Goal: Task Accomplishment & Management: Manage account settings

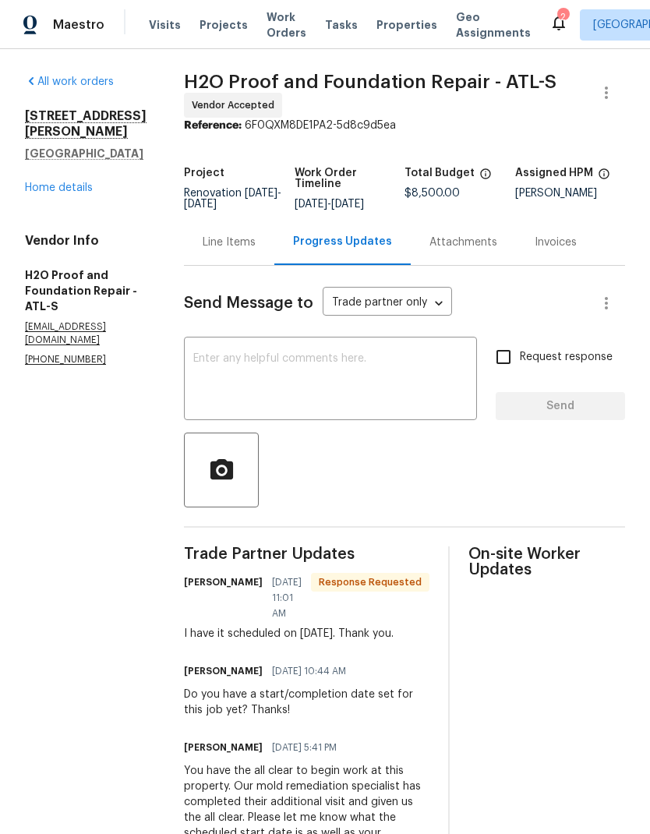
click at [280, 354] on textarea at bounding box center [330, 380] width 274 height 55
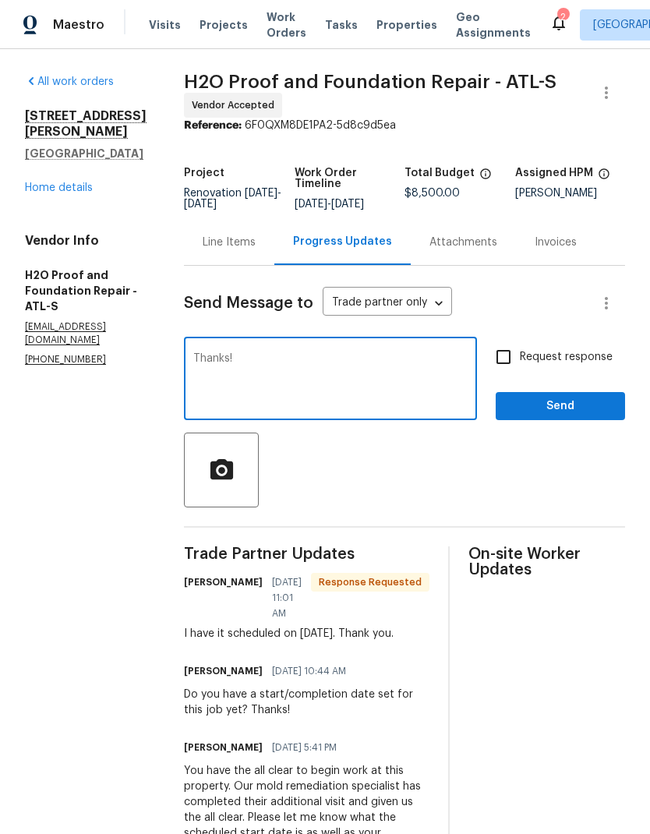
type textarea "Thanks!"
click at [563, 408] on span "Send" at bounding box center [560, 406] width 104 height 19
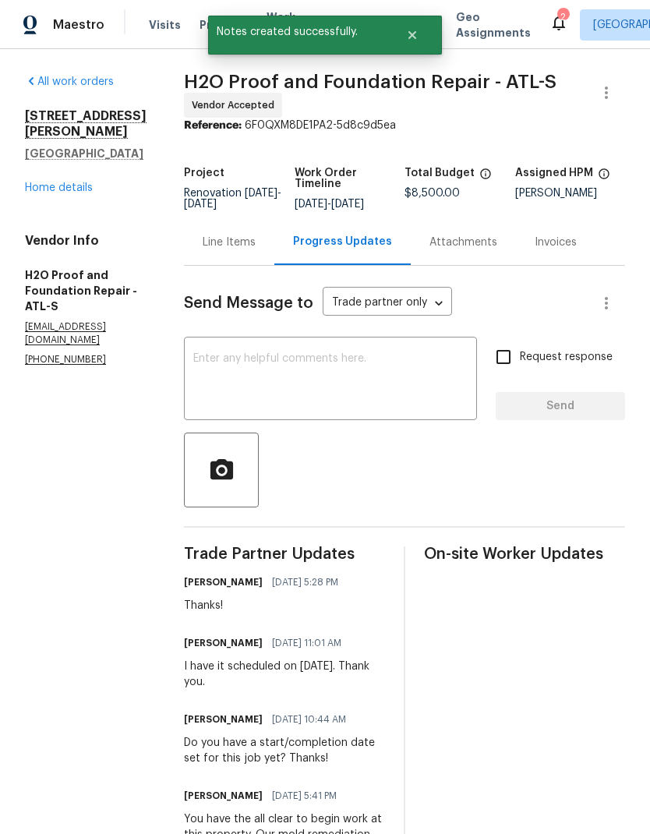
click at [50, 193] on link "Home details" at bounding box center [59, 187] width 68 height 11
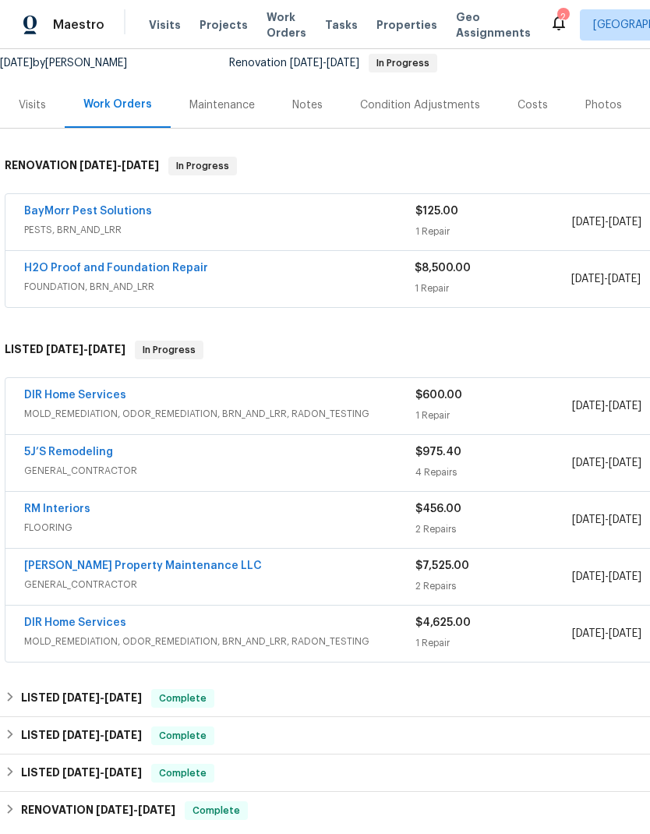
scroll to position [150, 0]
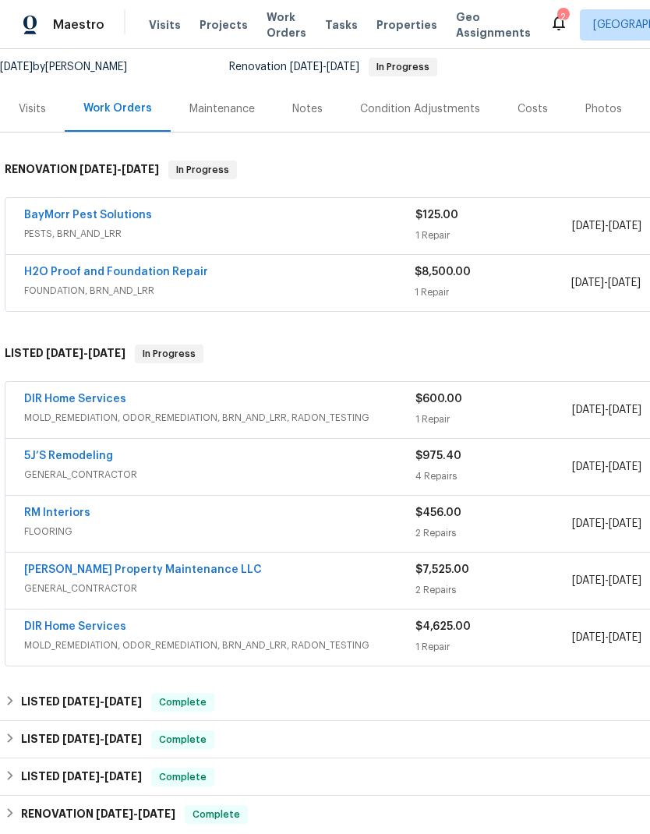
click at [104, 397] on link "DIR Home Services" at bounding box center [75, 398] width 102 height 11
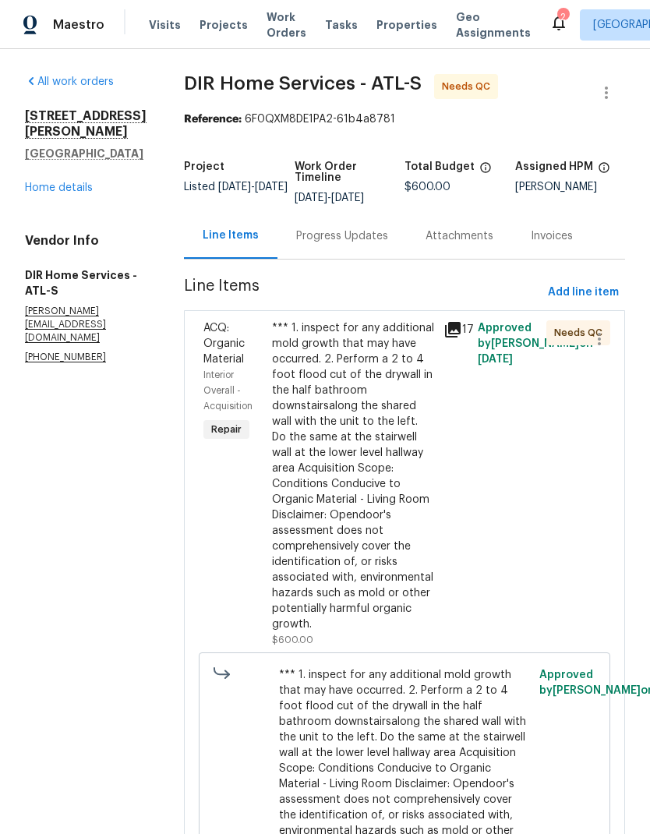
click at [386, 476] on div "*** 1. inspect for any additional mold growth that may have occurred. 2. Perfor…" at bounding box center [353, 476] width 162 height 312
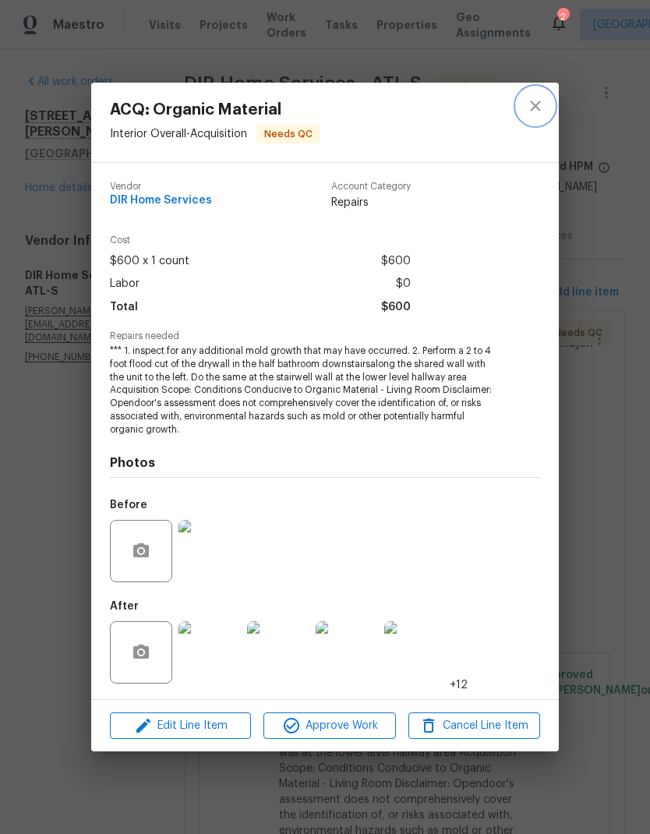
click at [535, 118] on button "close" at bounding box center [535, 105] width 37 height 37
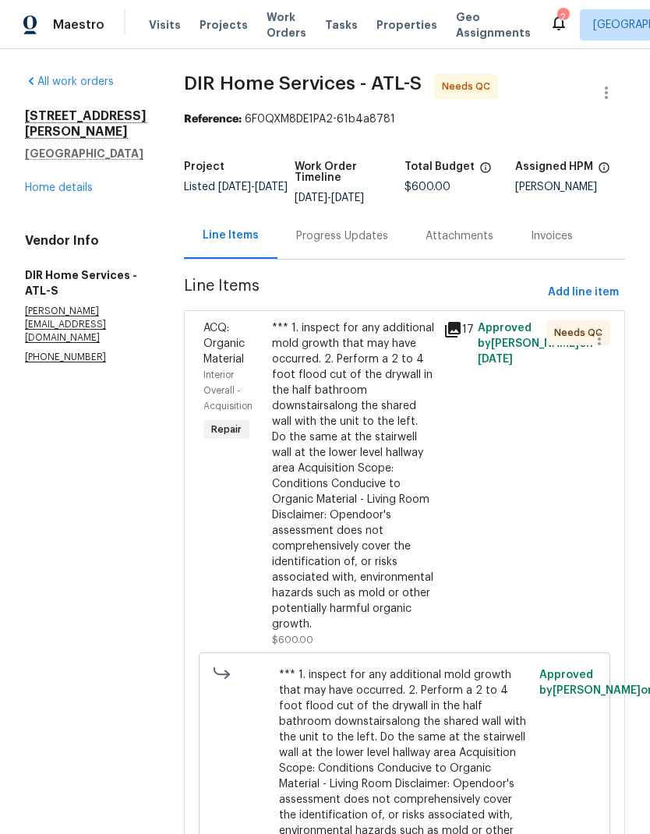
click at [376, 241] on div "Progress Updates" at bounding box center [342, 236] width 92 height 16
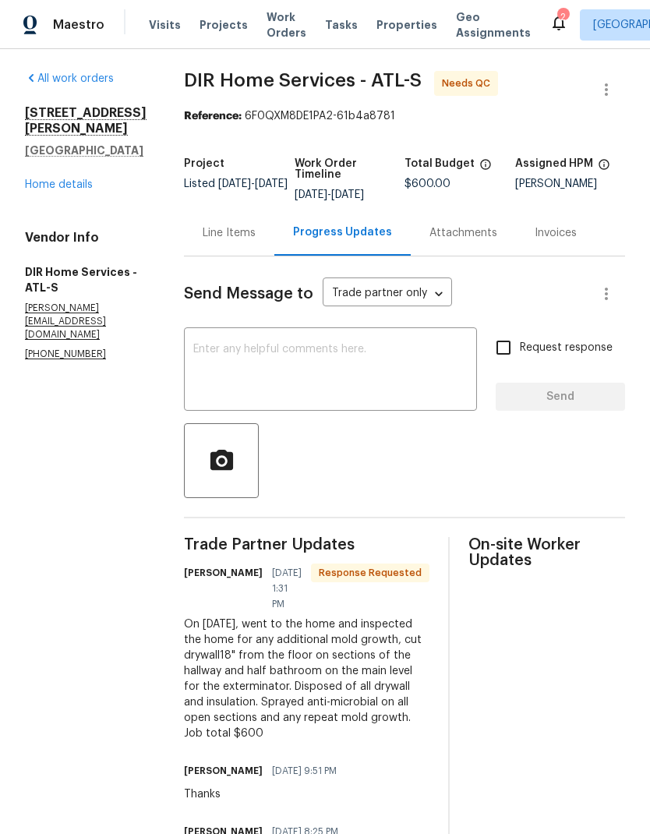
scroll to position [2, 0]
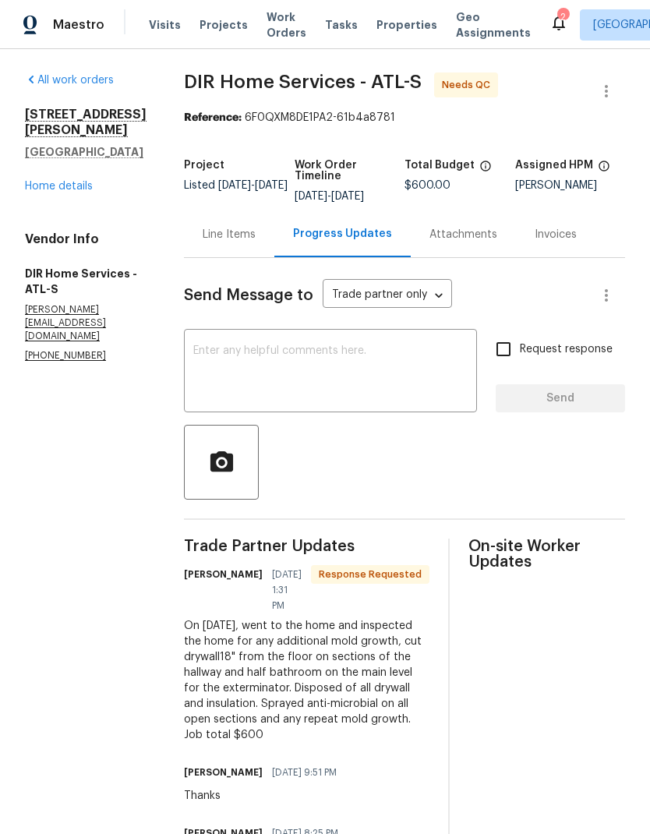
click at [256, 239] on div "Line Items" at bounding box center [229, 235] width 53 height 16
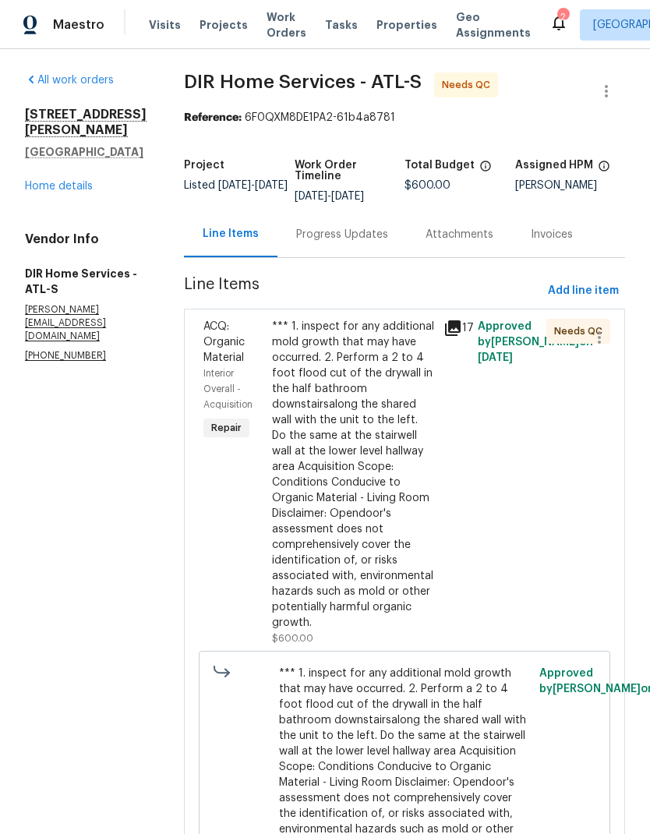
click at [372, 578] on div "*** 1. inspect for any additional mold growth that may have occurred. 2. Perfor…" at bounding box center [353, 475] width 162 height 312
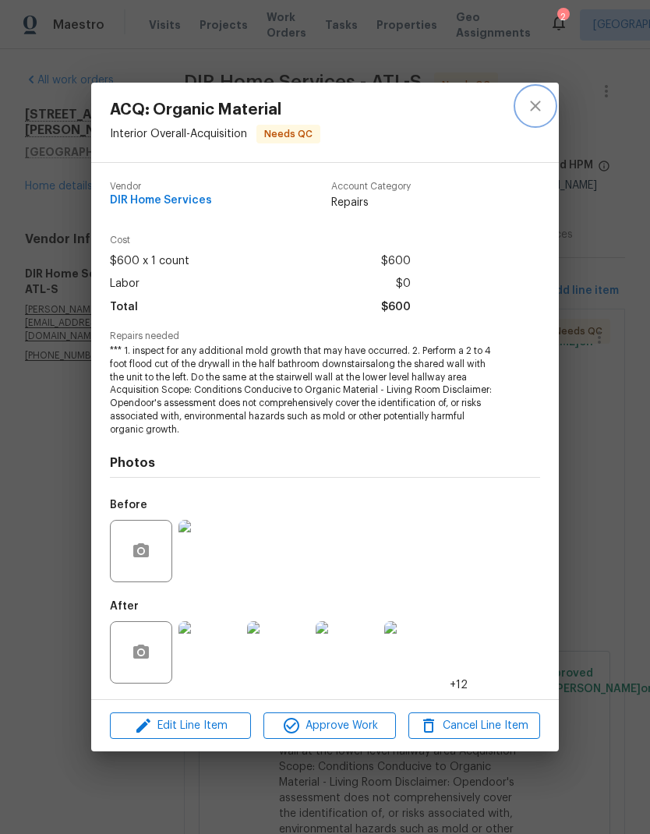
click at [534, 112] on icon "close" at bounding box center [535, 106] width 19 height 19
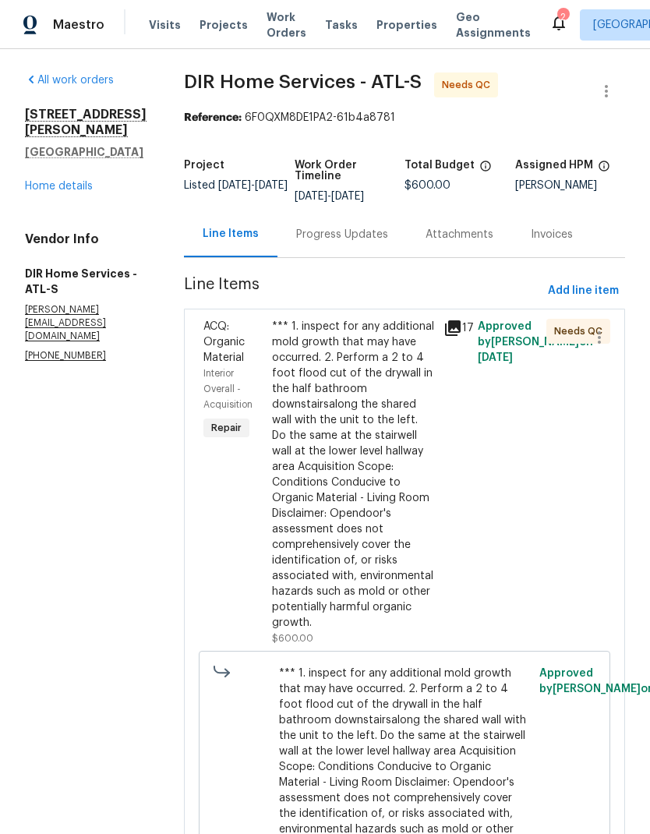
click at [376, 508] on div "*** 1. inspect for any additional mold growth that may have occurred. 2. Perfor…" at bounding box center [353, 475] width 162 height 312
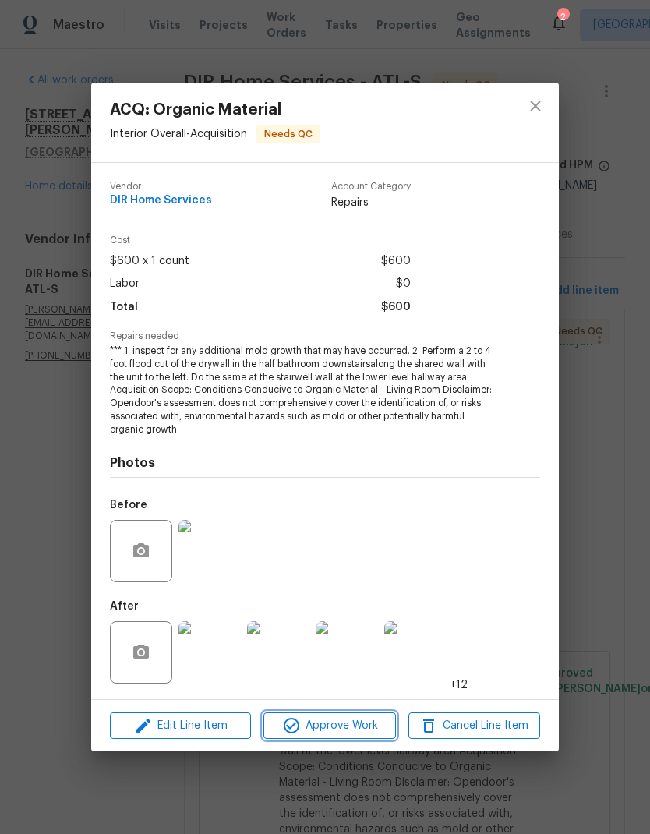
click at [354, 735] on button "Approve Work" at bounding box center [329, 725] width 132 height 27
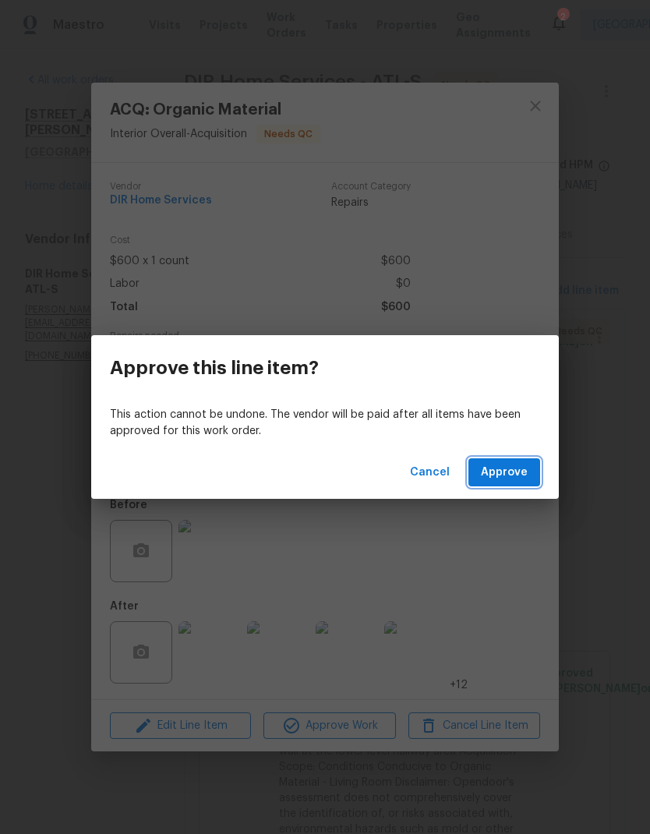
click at [511, 485] on button "Approve" at bounding box center [504, 472] width 72 height 29
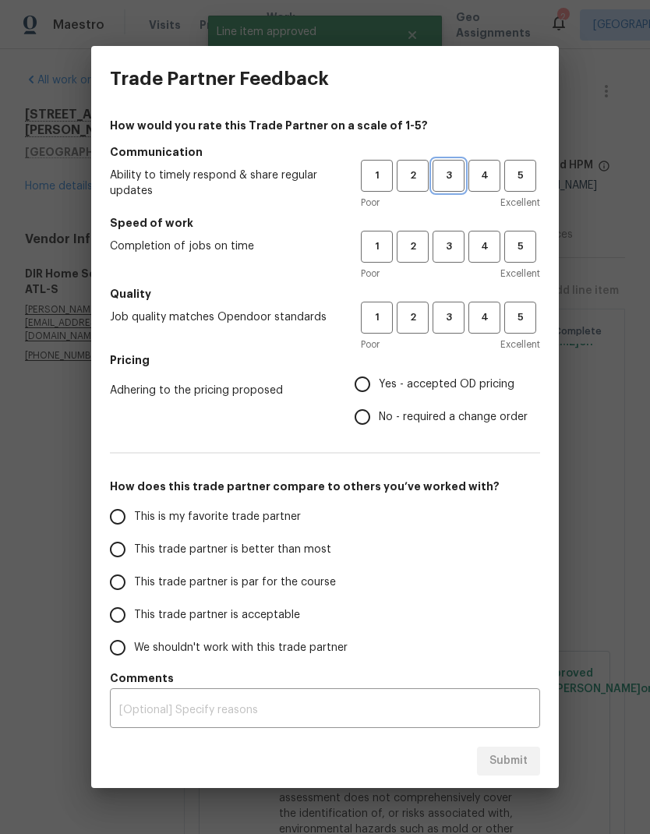
click at [451, 175] on span "3" at bounding box center [448, 176] width 29 height 18
click at [450, 239] on span "3" at bounding box center [448, 247] width 29 height 18
click at [448, 306] on button "3" at bounding box center [448, 318] width 32 height 32
click at [365, 385] on input "Yes - accepted OD pricing" at bounding box center [362, 384] width 33 height 33
radio input "true"
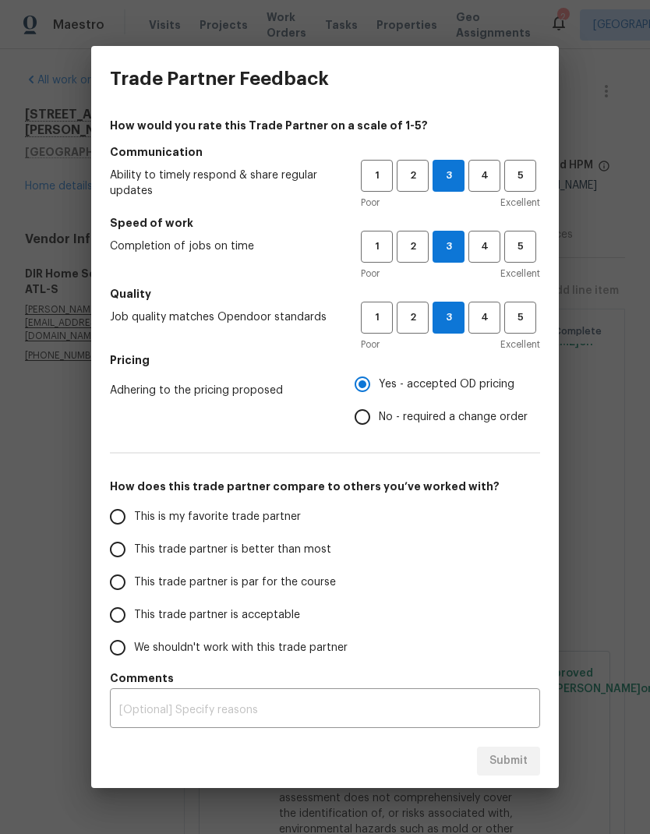
click at [371, 411] on input "No - required a change order" at bounding box center [362, 416] width 33 height 33
radio input "true"
click at [123, 619] on input "This trade partner is acceptable" at bounding box center [117, 614] width 33 height 33
radio input "false"
click at [125, 580] on input "This trade partner is par for the course" at bounding box center [117, 582] width 33 height 33
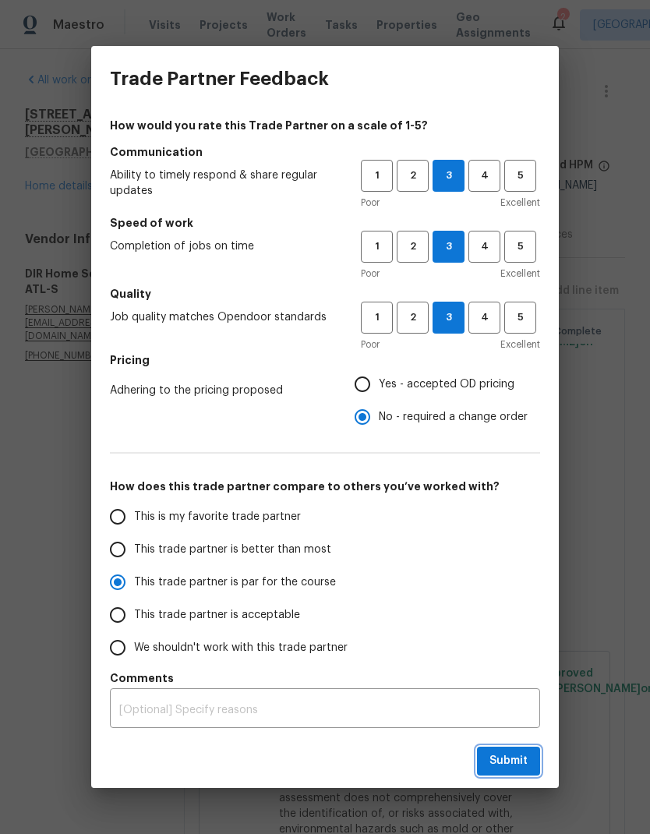
click at [528, 763] on button "Submit" at bounding box center [508, 760] width 63 height 29
radio input "true"
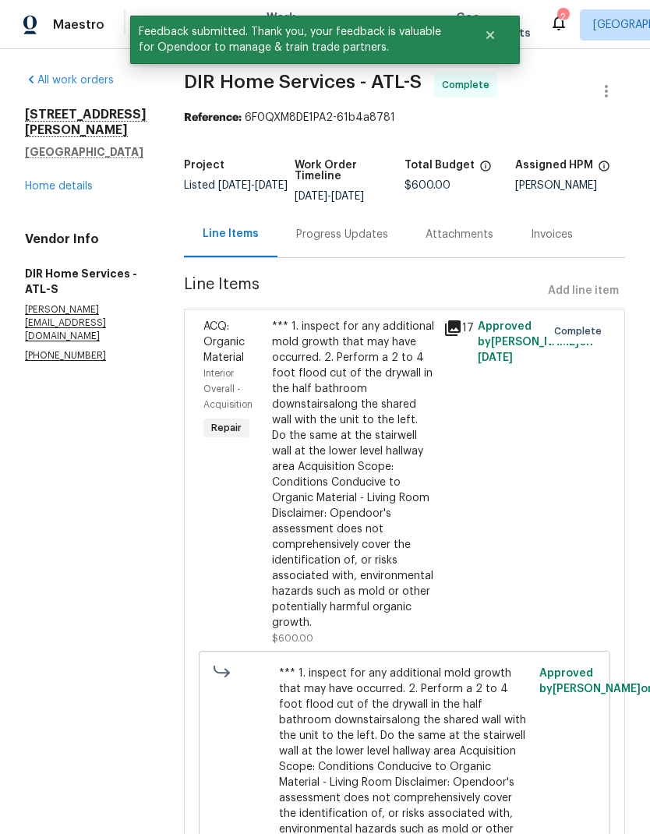
click at [86, 181] on link "Home details" at bounding box center [59, 186] width 68 height 11
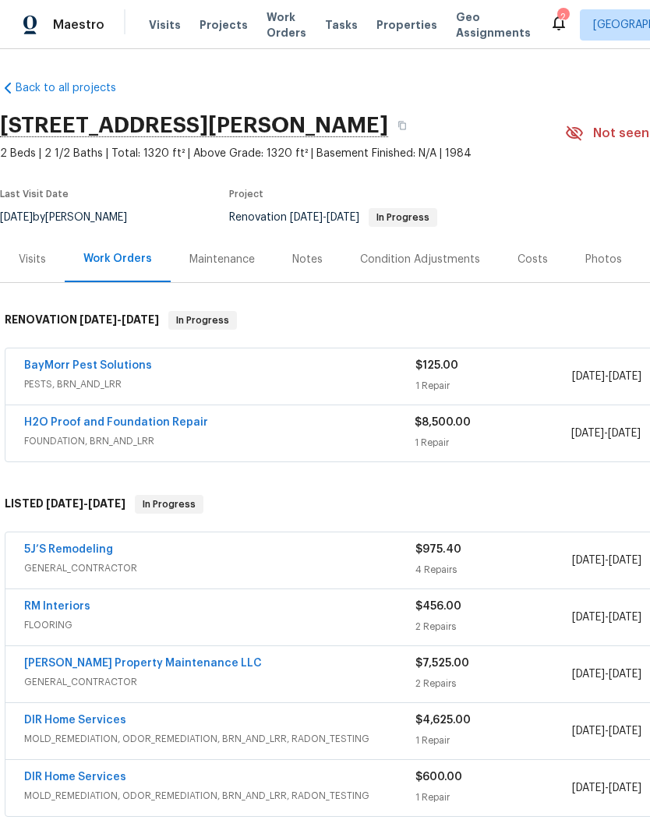
click at [153, 425] on link "H2O Proof and Foundation Repair" at bounding box center [116, 422] width 184 height 11
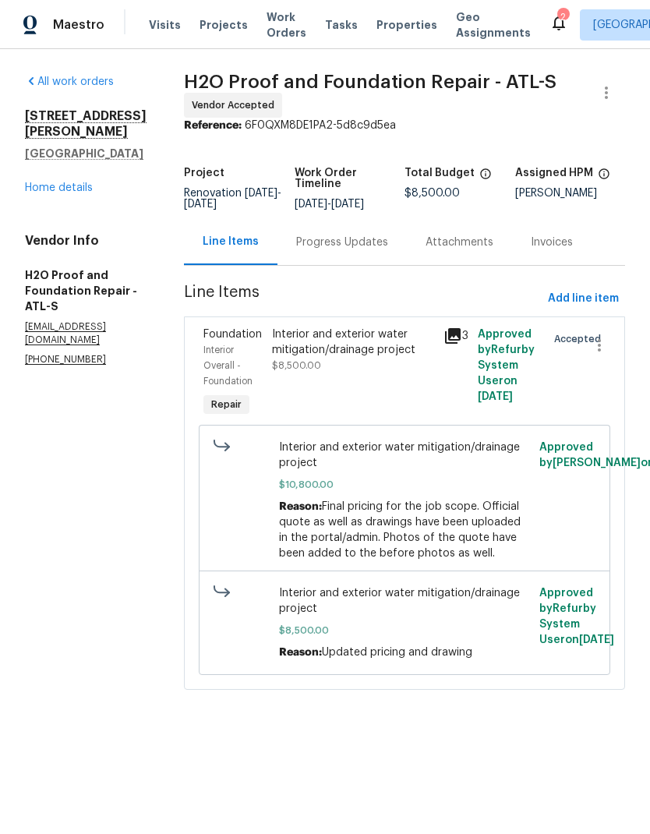
click at [313, 242] on div "Progress Updates" at bounding box center [342, 243] width 92 height 16
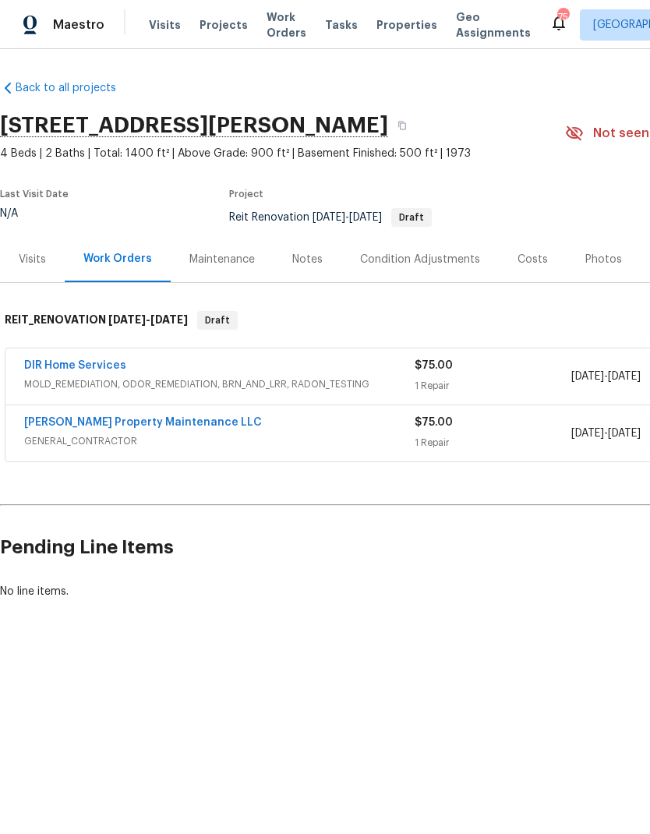
click at [104, 370] on link "DIR Home Services" at bounding box center [75, 365] width 102 height 11
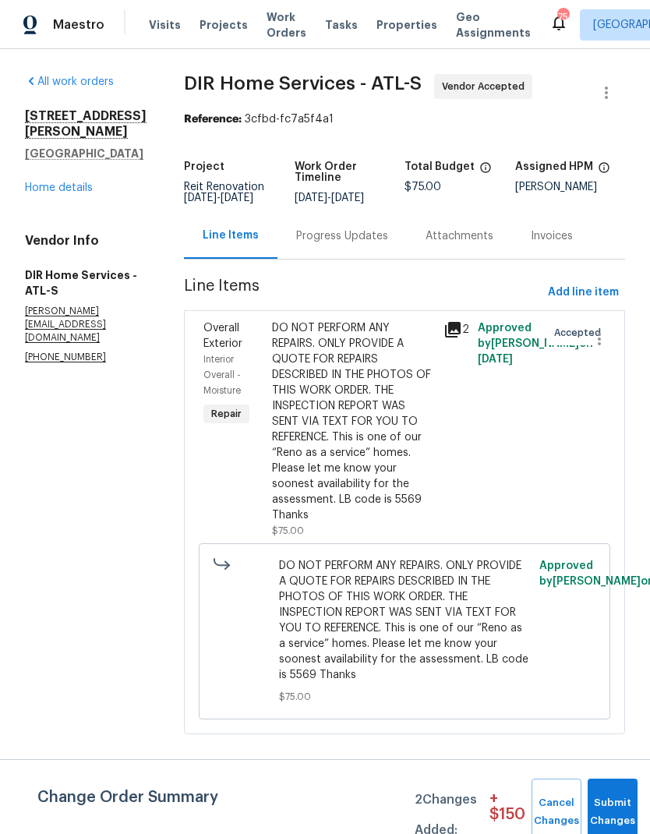
click at [65, 182] on link "Home details" at bounding box center [59, 187] width 68 height 11
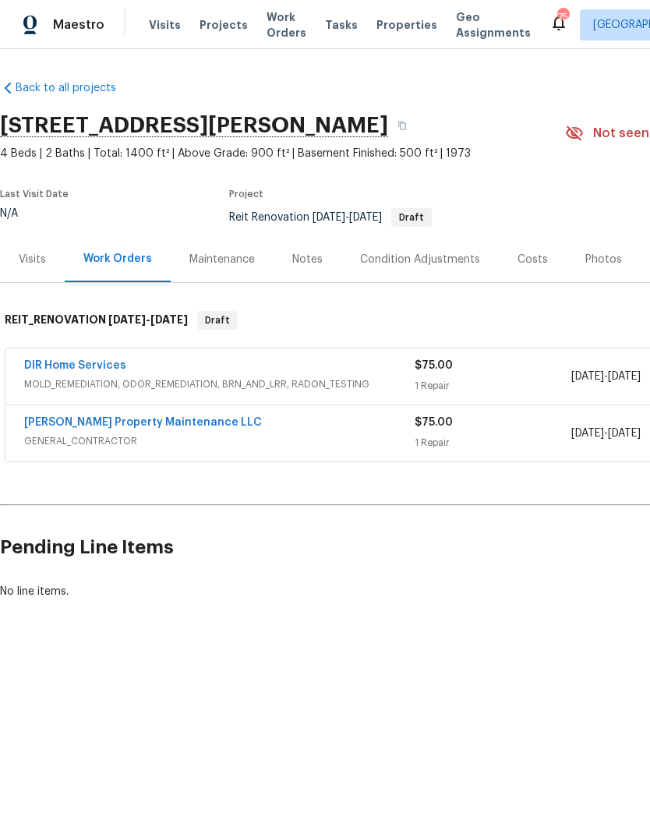
click at [102, 367] on link "DIR Home Services" at bounding box center [75, 365] width 102 height 11
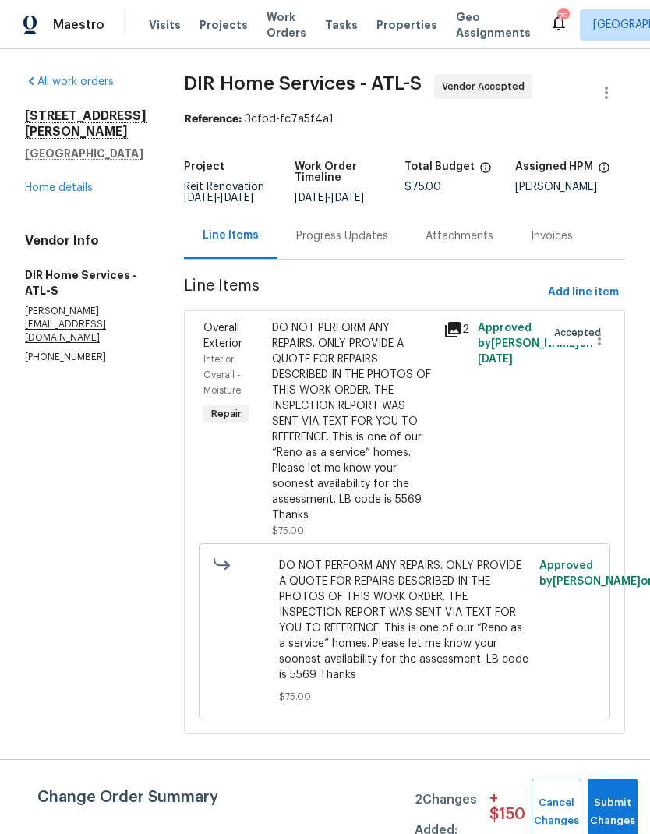
click at [376, 242] on div "Progress Updates" at bounding box center [342, 236] width 92 height 16
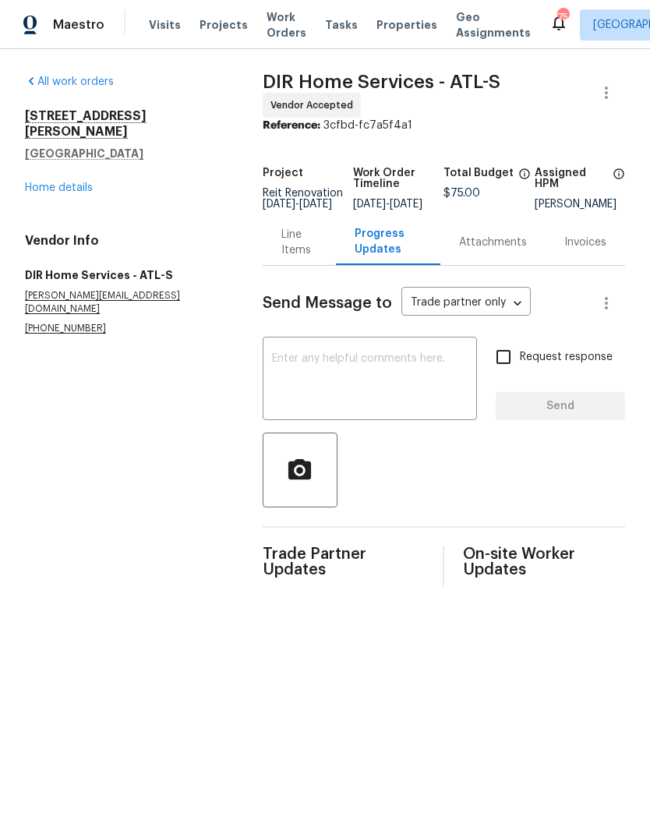
click at [289, 258] on div "Line Items" at bounding box center [299, 242] width 36 height 31
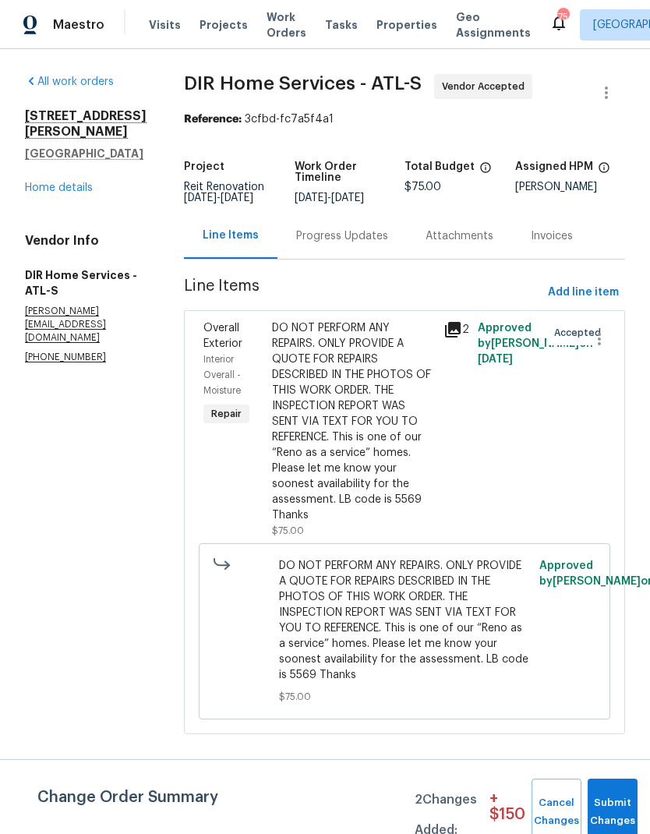
click at [460, 328] on icon at bounding box center [453, 330] width 16 height 16
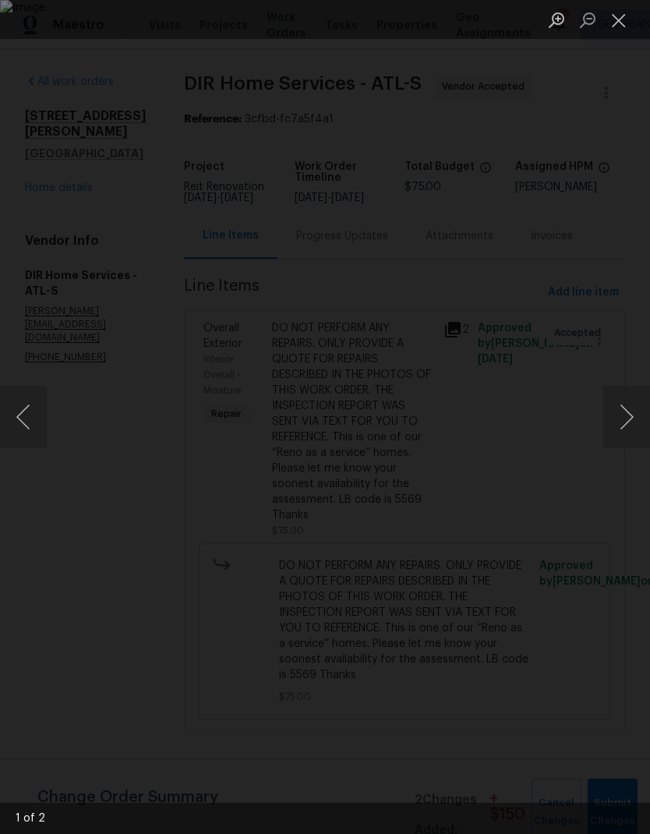
click at [623, 416] on button "Next image" at bounding box center [626, 417] width 47 height 62
click at [623, 421] on button "Next image" at bounding box center [626, 417] width 47 height 62
click at [614, 33] on button "Close lightbox" at bounding box center [618, 19] width 31 height 27
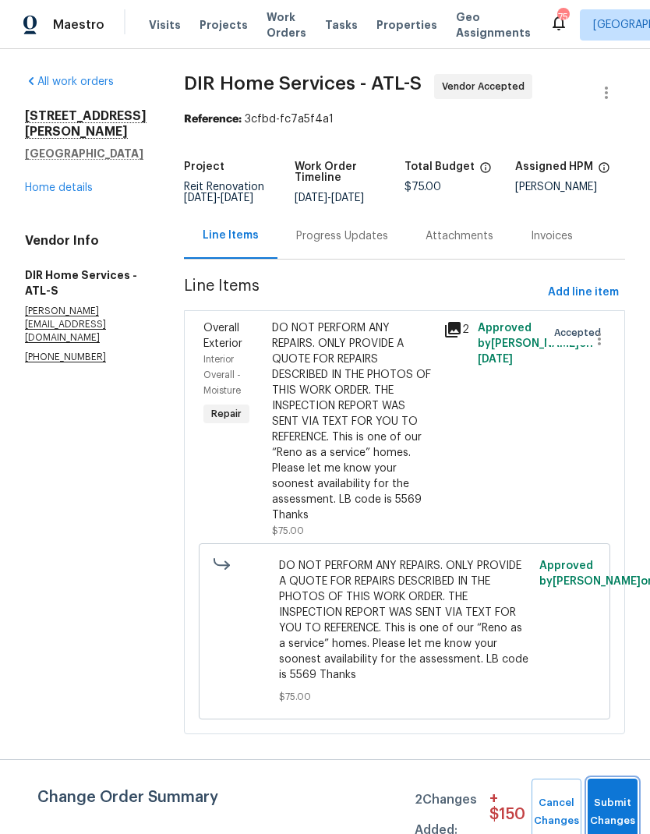
click at [618, 802] on button "Submit Changes" at bounding box center [612, 811] width 50 height 67
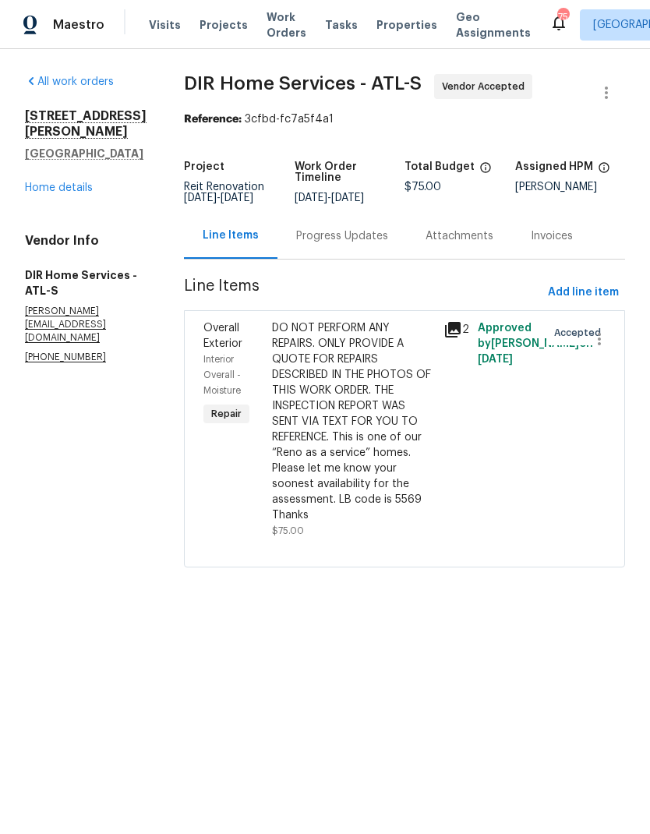
click at [47, 182] on link "Home details" at bounding box center [59, 187] width 68 height 11
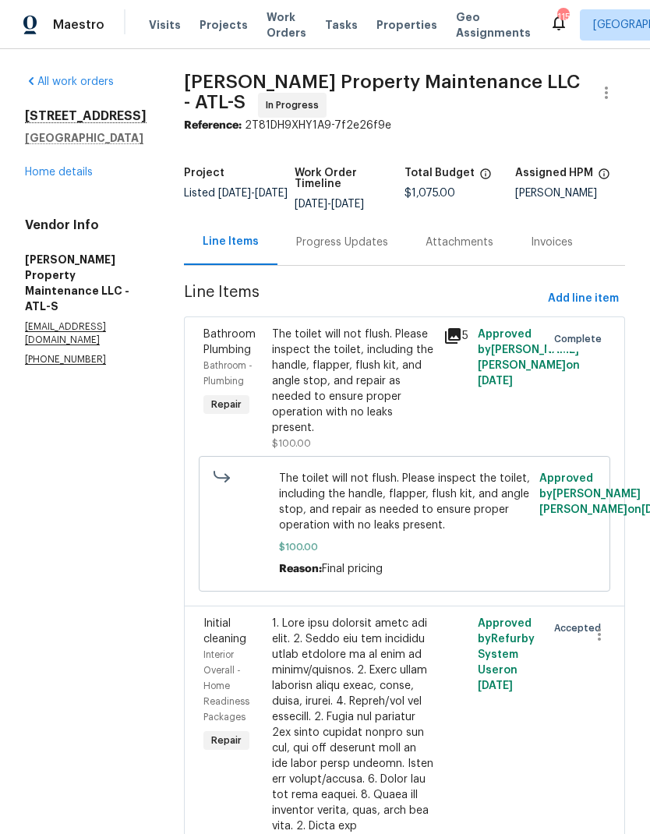
click at [42, 175] on link "Home details" at bounding box center [59, 172] width 68 height 11
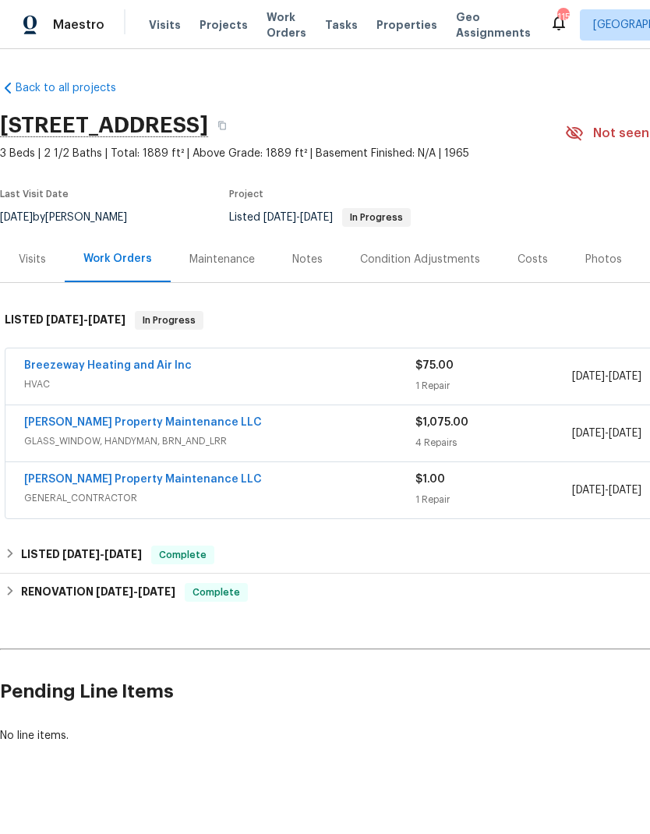
click at [115, 423] on link "[PERSON_NAME] Property Maintenance LLC" at bounding box center [143, 422] width 238 height 11
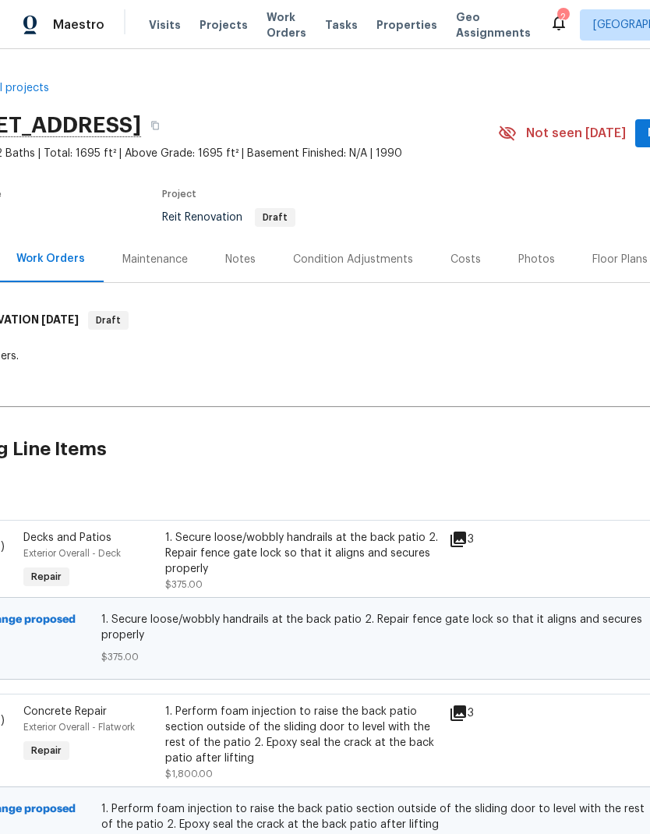
scroll to position [0, 68]
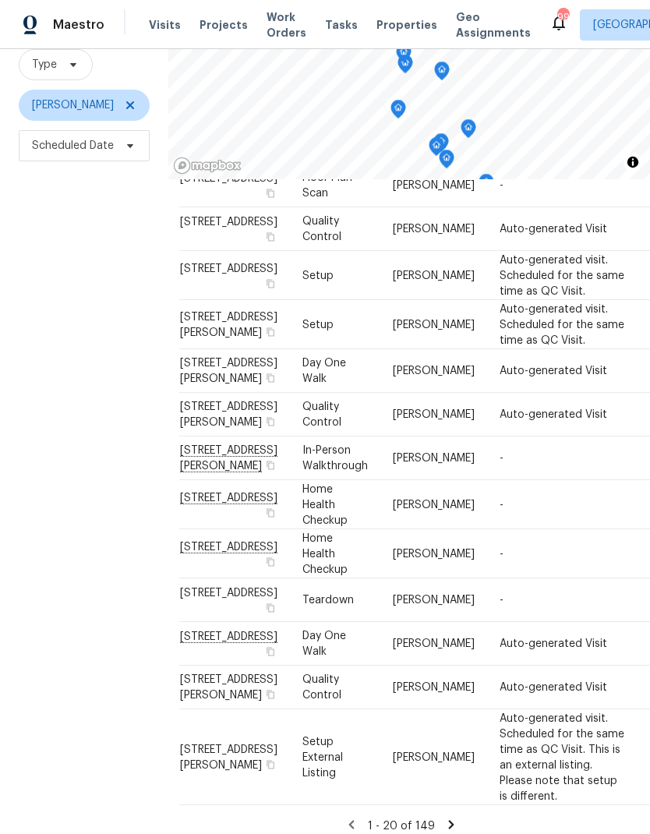
scroll to position [62, 0]
click at [451, 817] on icon at bounding box center [451, 824] width 14 height 14
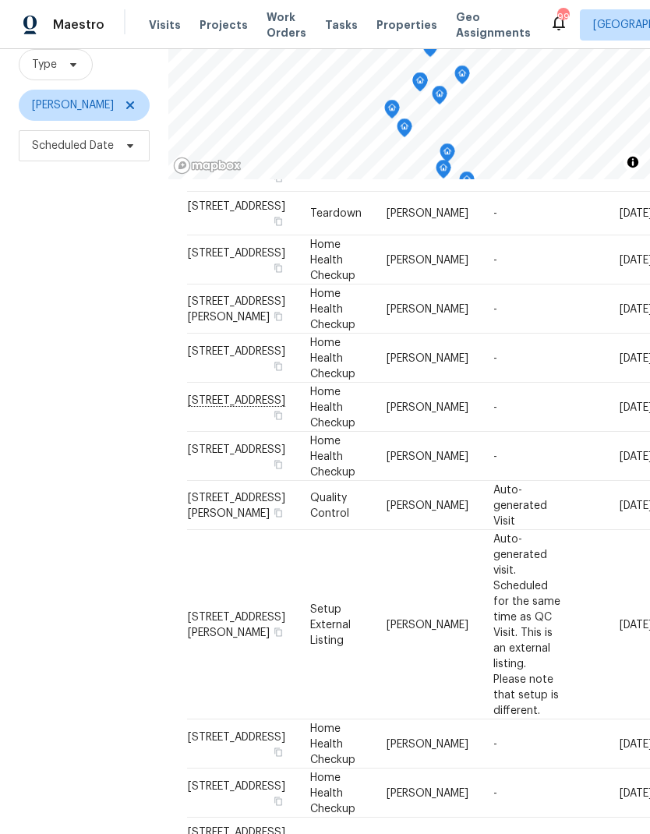
scroll to position [87, 0]
click at [0, 0] on icon at bounding box center [0, 0] width 0 height 0
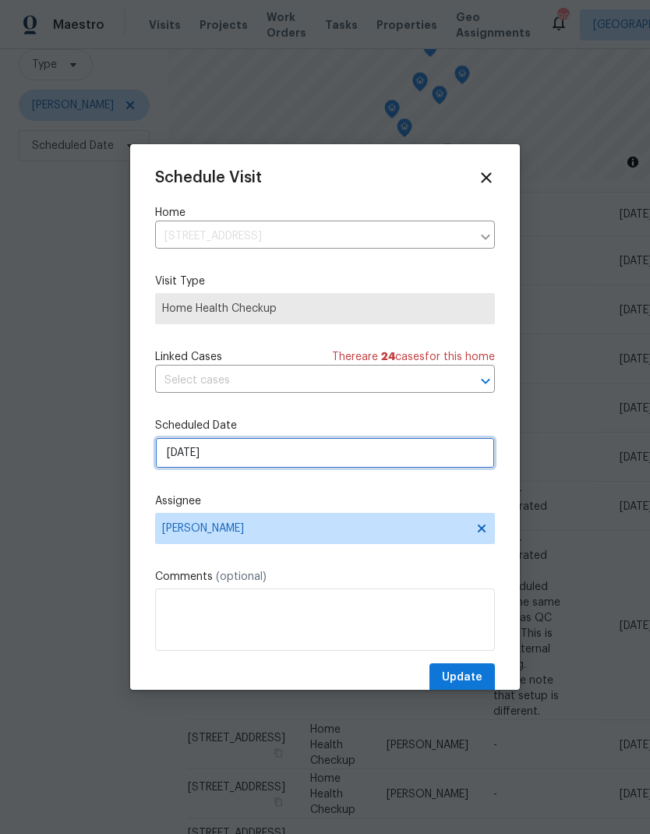
click at [331, 458] on input "[DATE]" at bounding box center [325, 452] width 340 height 31
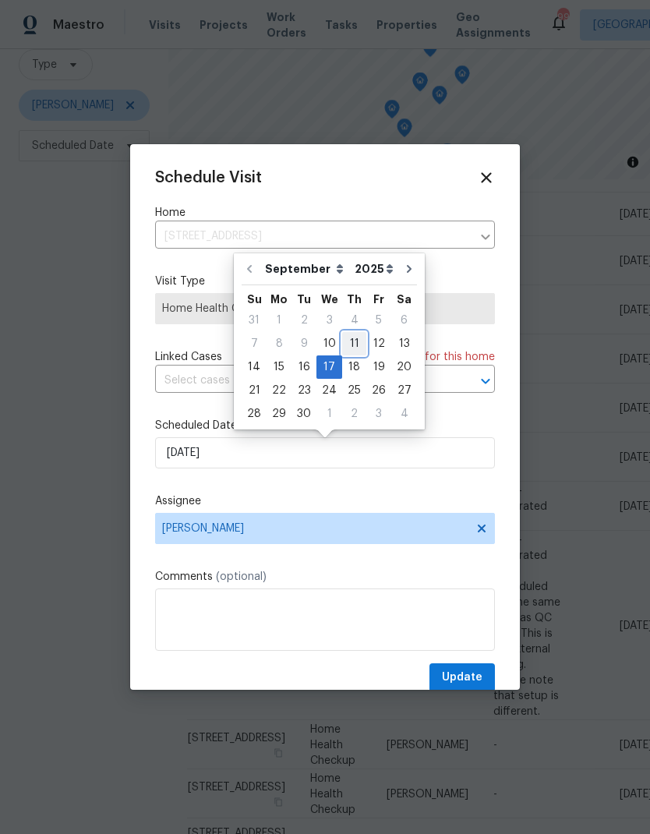
click at [355, 346] on div "11" at bounding box center [354, 344] width 24 height 22
type input "[DATE]"
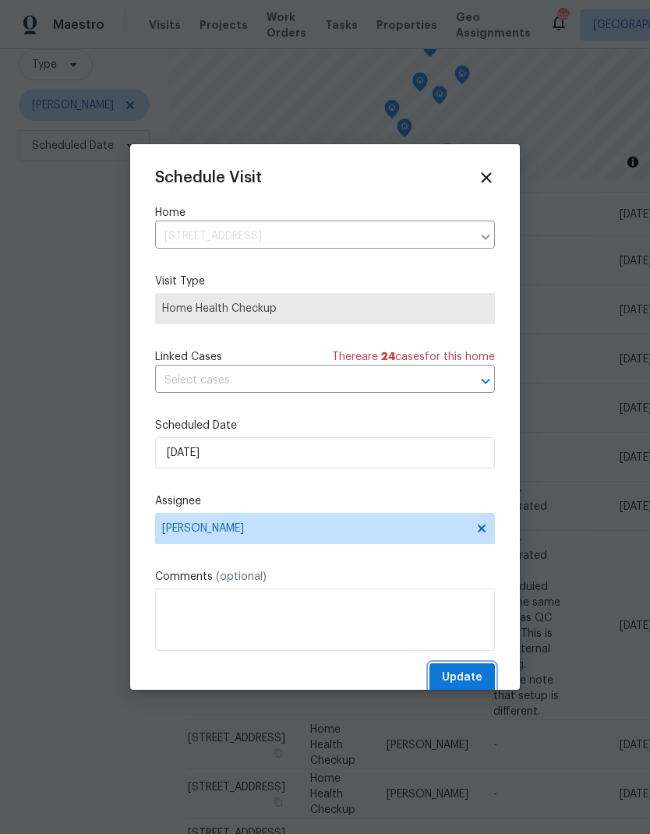
click at [471, 678] on span "Update" at bounding box center [462, 677] width 41 height 19
